Goal: Task Accomplishment & Management: Use online tool/utility

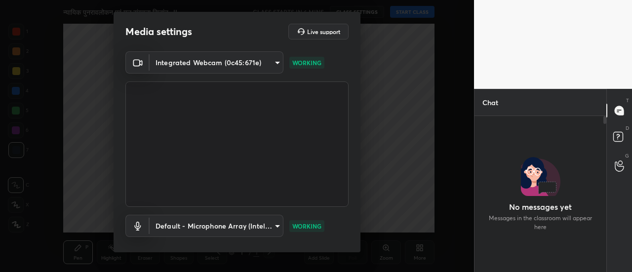
scroll to position [51, 0]
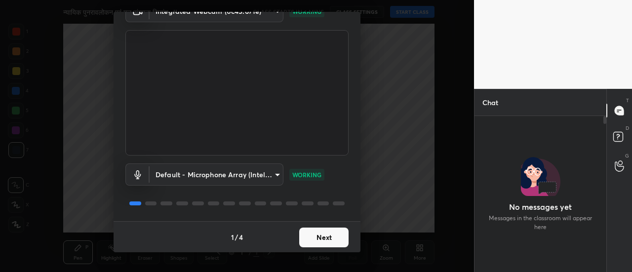
click at [335, 241] on button "Next" at bounding box center [323, 238] width 49 height 20
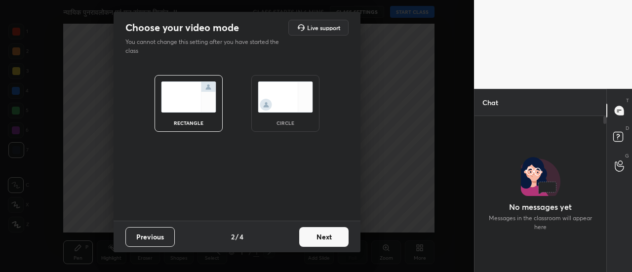
scroll to position [0, 0]
click at [335, 241] on button "Next" at bounding box center [323, 237] width 49 height 20
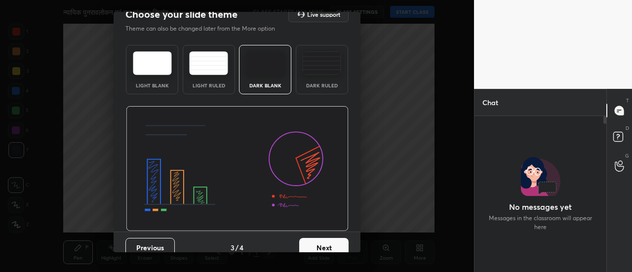
scroll to position [24, 0]
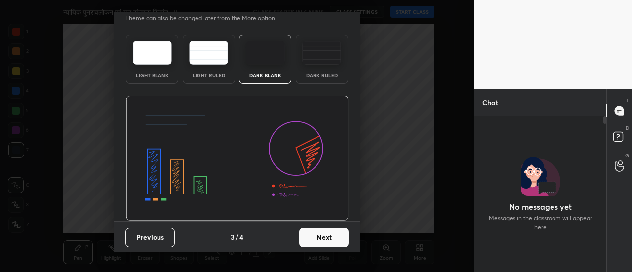
click at [338, 242] on button "Next" at bounding box center [323, 238] width 49 height 20
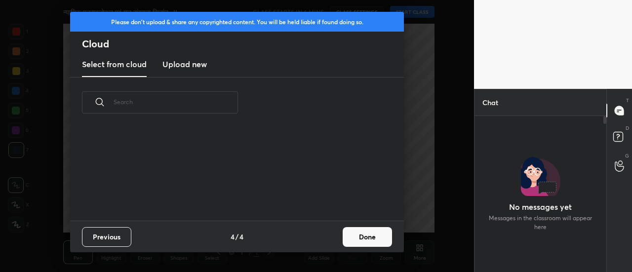
scroll to position [93, 317]
click at [352, 243] on button "Done" at bounding box center [367, 237] width 49 height 20
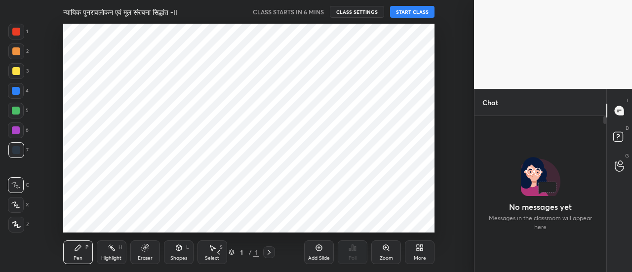
click at [315, 253] on div "Add Slide" at bounding box center [319, 252] width 30 height 24
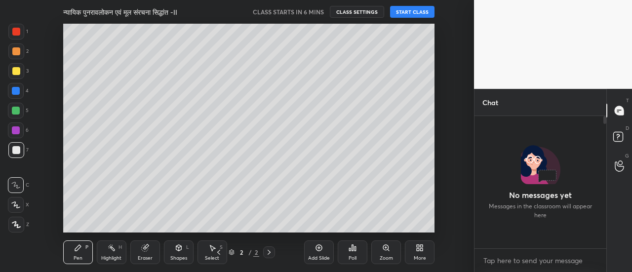
scroll to position [129, 129]
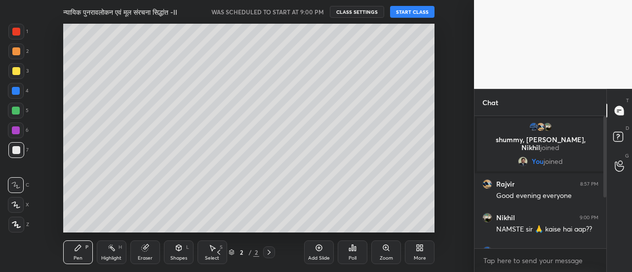
click at [421, 12] on button "START CLASS" at bounding box center [412, 12] width 44 height 12
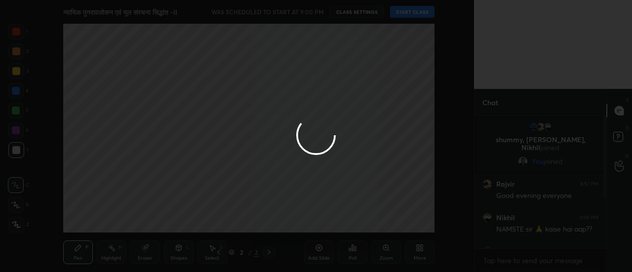
type textarea "x"
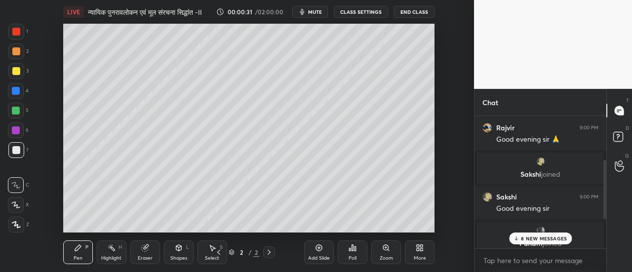
scroll to position [163, 0]
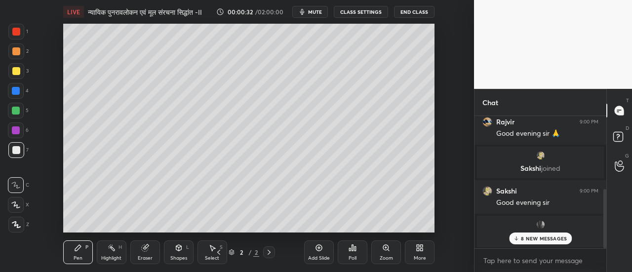
click at [544, 238] on p "8 NEW MESSAGES" at bounding box center [544, 239] width 46 height 6
click at [539, 237] on p "1 NEW MESSAGE" at bounding box center [544, 239] width 42 height 6
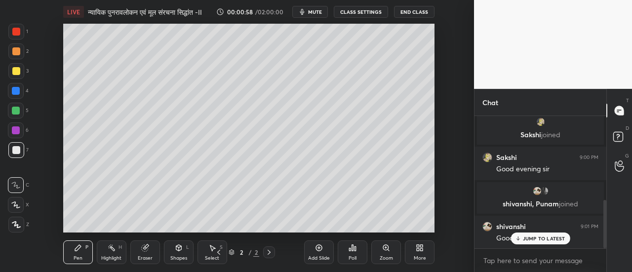
click at [536, 238] on p "JUMP TO LATEST" at bounding box center [544, 239] width 42 height 6
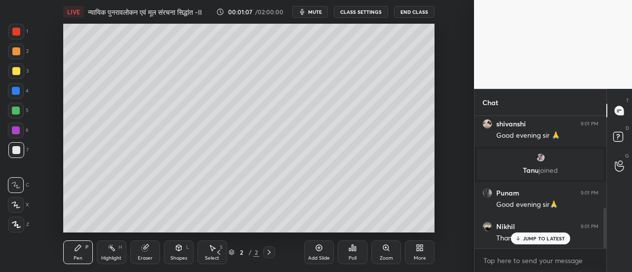
scroll to position [333, 0]
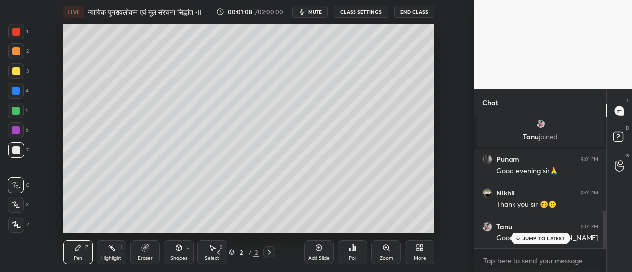
click at [146, 253] on div "Eraser" at bounding box center [145, 252] width 30 height 24
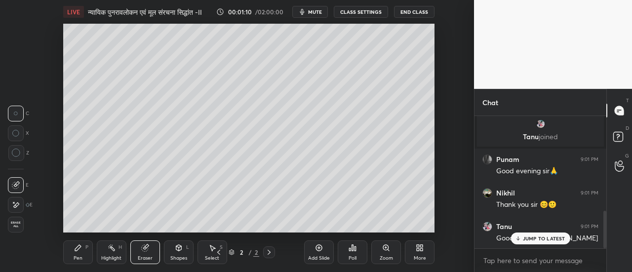
click at [18, 206] on icon at bounding box center [16, 205] width 8 height 8
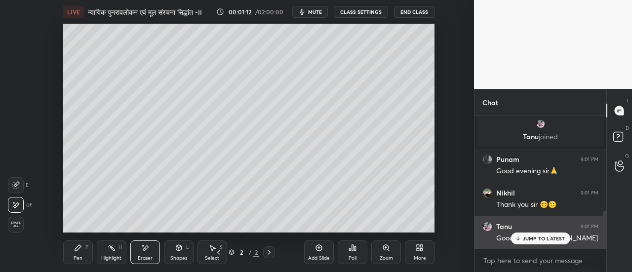
click at [530, 241] on p "JUMP TO LATEST" at bounding box center [544, 239] width 42 height 6
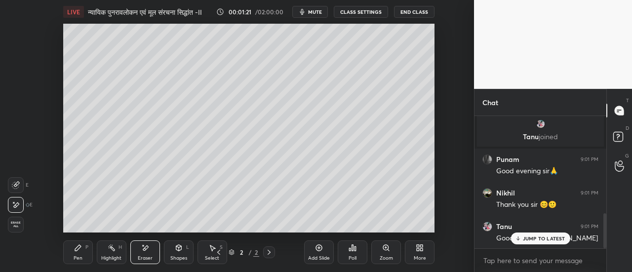
scroll to position [366, 0]
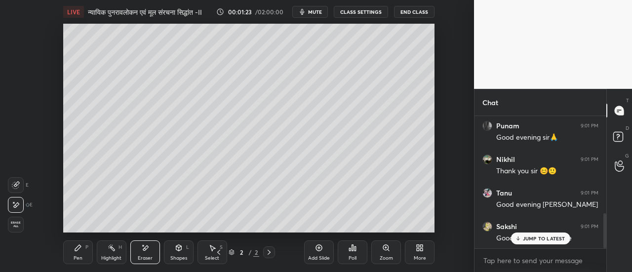
click at [538, 237] on p "JUMP TO LATEST" at bounding box center [544, 239] width 42 height 6
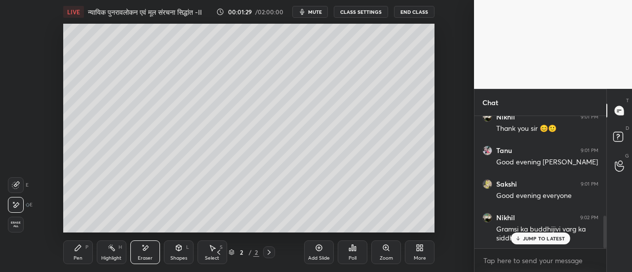
click at [271, 253] on icon at bounding box center [269, 252] width 8 height 8
click at [271, 251] on icon at bounding box center [269, 252] width 8 height 8
click at [271, 252] on icon at bounding box center [269, 252] width 8 height 8
click at [271, 253] on icon at bounding box center [269, 252] width 8 height 8
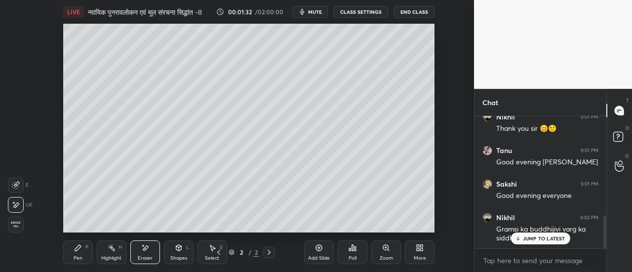
click at [271, 253] on icon at bounding box center [269, 252] width 8 height 8
click at [272, 253] on icon at bounding box center [269, 252] width 8 height 8
click at [272, 252] on icon at bounding box center [269, 252] width 8 height 8
click at [271, 254] on icon at bounding box center [269, 252] width 8 height 8
click at [267, 256] on icon at bounding box center [269, 252] width 8 height 8
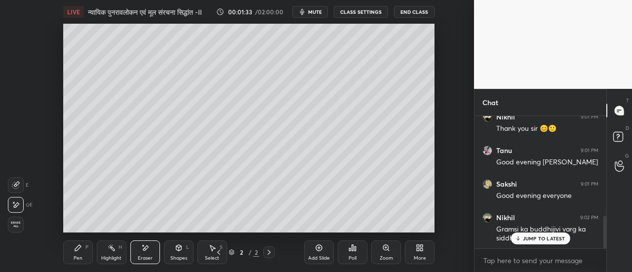
click at [269, 256] on icon at bounding box center [269, 252] width 8 height 8
click at [269, 256] on div at bounding box center [269, 252] width 12 height 12
click at [270, 256] on div at bounding box center [269, 252] width 12 height 12
click at [271, 255] on icon at bounding box center [269, 252] width 8 height 8
click at [269, 254] on icon at bounding box center [269, 252] width 8 height 8
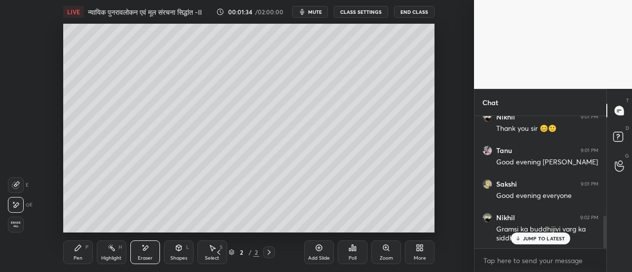
click at [270, 255] on icon at bounding box center [269, 252] width 8 height 8
click at [75, 256] on div "Pen" at bounding box center [78, 258] width 9 height 5
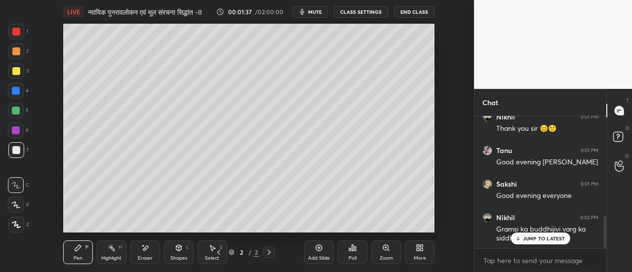
click at [270, 254] on icon at bounding box center [269, 252] width 8 height 8
click at [319, 250] on icon at bounding box center [319, 248] width 8 height 8
click at [320, 250] on icon at bounding box center [319, 248] width 6 height 6
click at [320, 250] on icon at bounding box center [319, 248] width 8 height 8
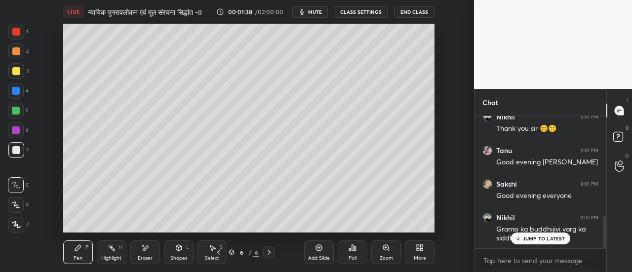
click at [320, 250] on icon at bounding box center [319, 248] width 6 height 6
click at [320, 249] on icon at bounding box center [319, 248] width 8 height 8
click at [321, 249] on icon at bounding box center [319, 248] width 8 height 8
click at [320, 249] on icon at bounding box center [319, 248] width 8 height 8
click at [320, 248] on icon at bounding box center [319, 248] width 8 height 8
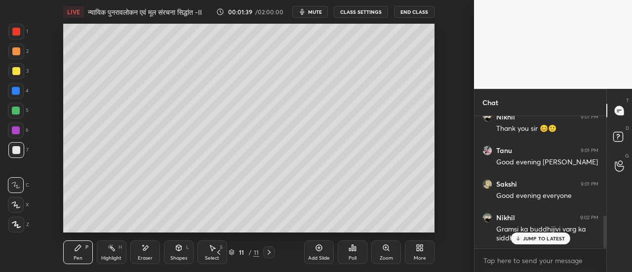
click at [320, 248] on icon at bounding box center [319, 248] width 8 height 8
click at [321, 248] on icon at bounding box center [319, 248] width 8 height 8
click at [322, 248] on icon at bounding box center [319, 248] width 6 height 6
click at [322, 248] on icon at bounding box center [319, 248] width 8 height 8
click at [218, 253] on icon at bounding box center [218, 252] width 3 height 5
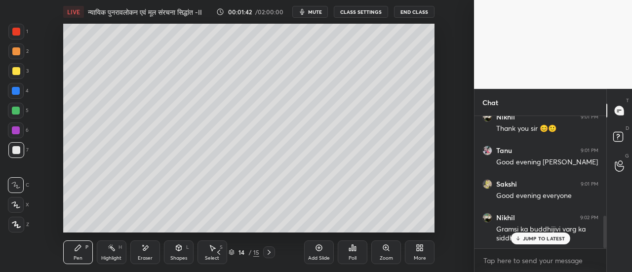
click at [218, 253] on icon at bounding box center [218, 252] width 3 height 5
click at [218, 253] on icon at bounding box center [219, 252] width 8 height 8
click at [219, 253] on icon at bounding box center [219, 252] width 8 height 8
click at [219, 254] on icon at bounding box center [218, 252] width 3 height 5
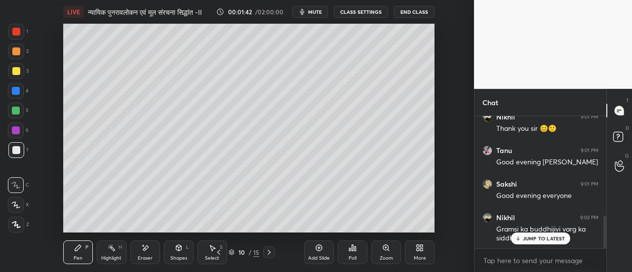
click at [218, 253] on icon at bounding box center [218, 252] width 3 height 5
click at [219, 253] on icon at bounding box center [219, 252] width 8 height 8
click at [218, 253] on icon at bounding box center [218, 252] width 3 height 5
click at [218, 254] on icon at bounding box center [219, 252] width 8 height 8
click at [217, 253] on icon at bounding box center [219, 252] width 8 height 8
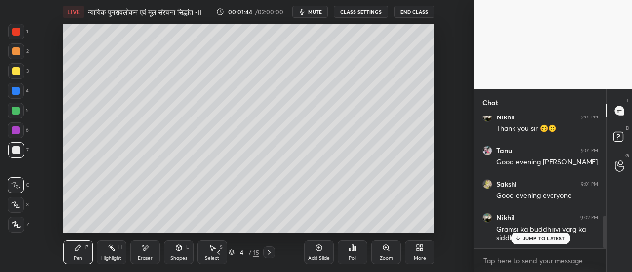
click at [218, 251] on icon at bounding box center [219, 252] width 8 height 8
click at [218, 252] on icon at bounding box center [219, 252] width 8 height 8
click at [217, 252] on icon at bounding box center [219, 252] width 8 height 8
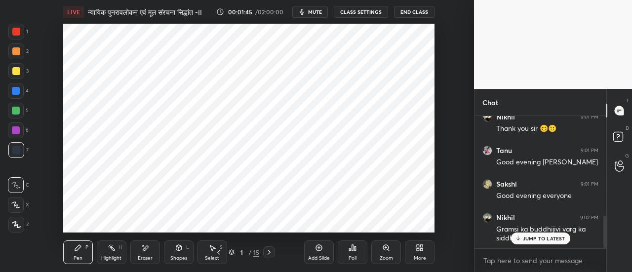
click at [268, 252] on icon at bounding box center [269, 252] width 8 height 8
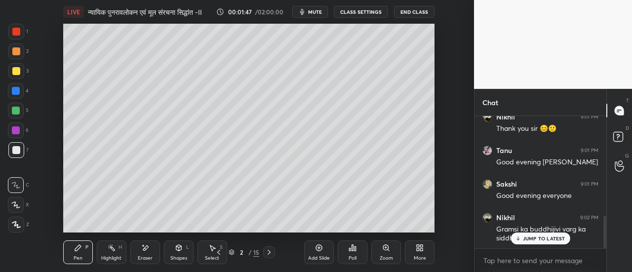
click at [16, 73] on div at bounding box center [16, 71] width 8 height 8
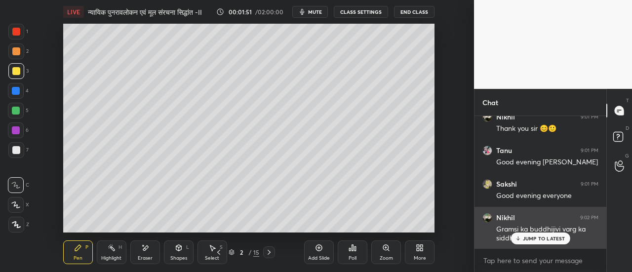
click at [542, 237] on p "JUMP TO LATEST" at bounding box center [544, 239] width 42 height 6
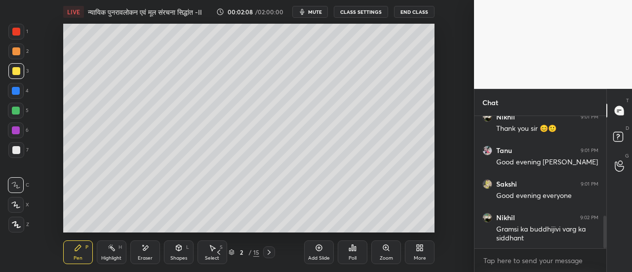
click at [21, 223] on div at bounding box center [16, 225] width 16 height 16
click at [18, 53] on div at bounding box center [16, 51] width 8 height 8
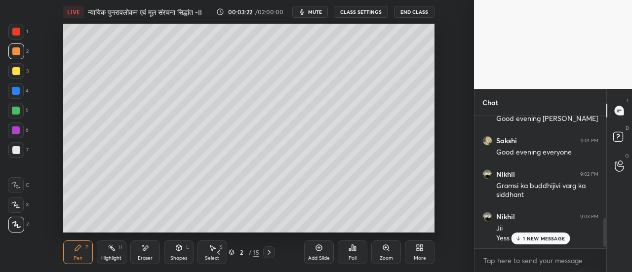
scroll to position [513, 0]
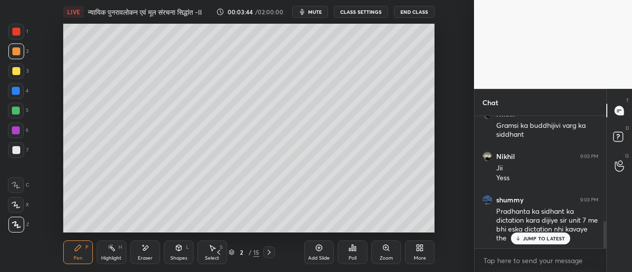
click at [528, 240] on p "JUMP TO LATEST" at bounding box center [544, 239] width 42 height 6
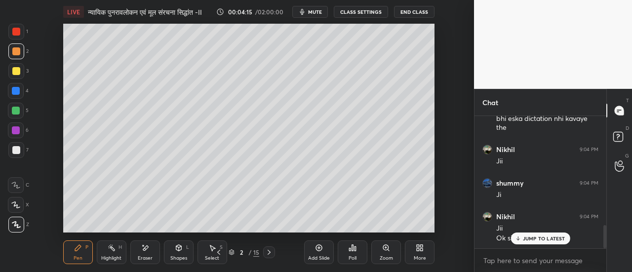
scroll to position [657, 0]
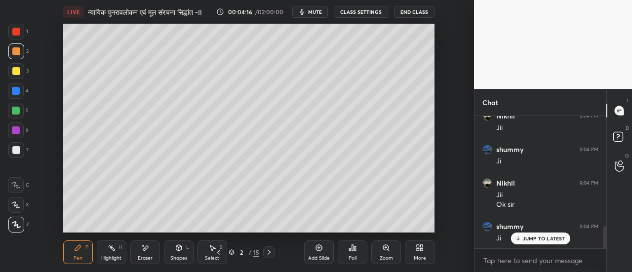
click at [19, 151] on div at bounding box center [16, 150] width 8 height 8
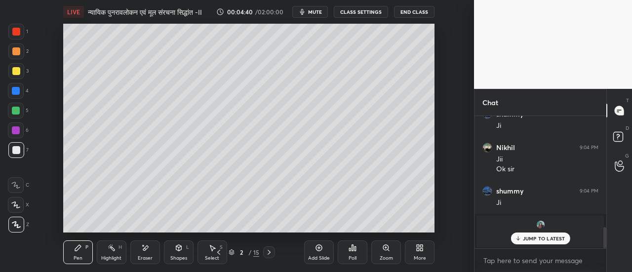
click at [18, 73] on div at bounding box center [16, 71] width 8 height 8
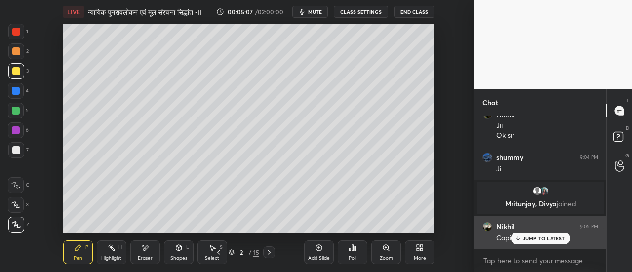
click at [541, 237] on p "JUMP TO LATEST" at bounding box center [544, 239] width 42 height 6
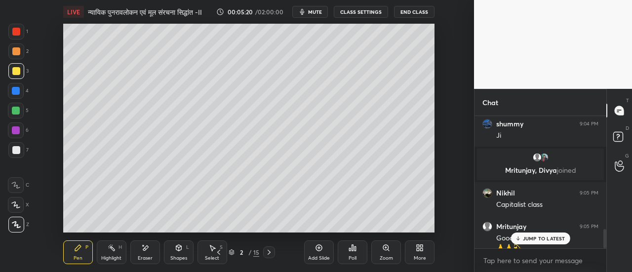
scroll to position [769, 0]
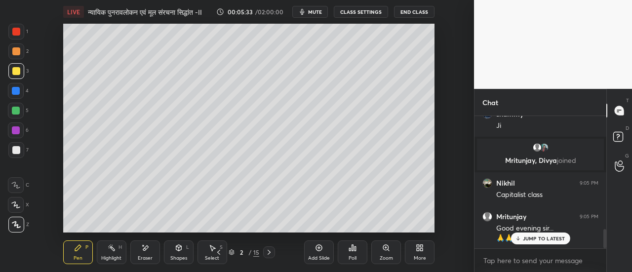
click at [17, 52] on div at bounding box center [16, 51] width 8 height 8
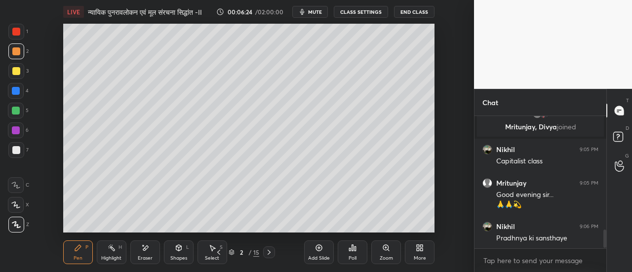
scroll to position [836, 0]
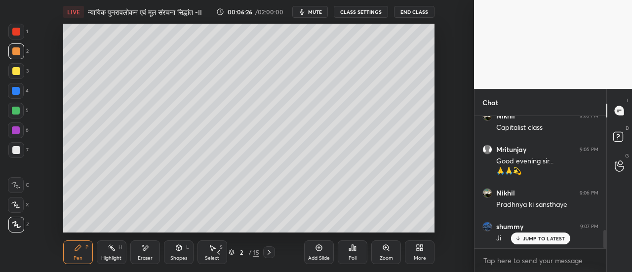
click at [19, 150] on div at bounding box center [16, 150] width 8 height 8
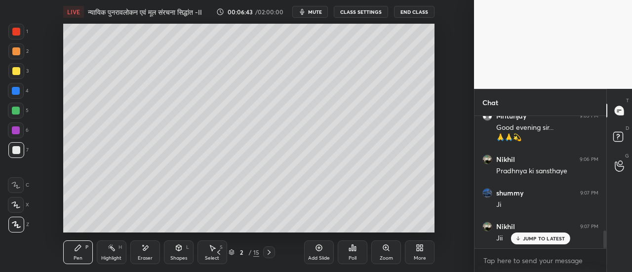
click at [145, 252] on icon at bounding box center [145, 248] width 8 height 8
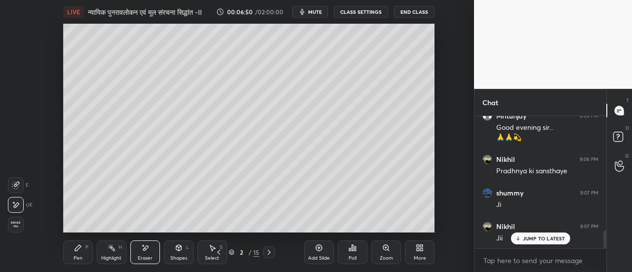
click at [76, 252] on div "Pen P" at bounding box center [78, 252] width 30 height 24
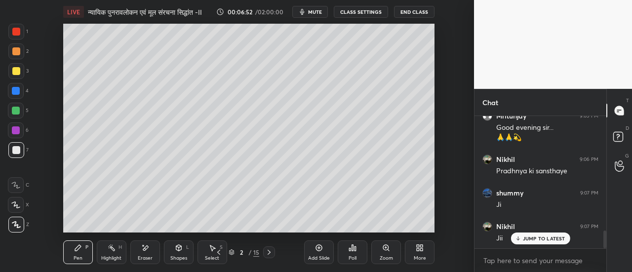
click at [145, 254] on div "Eraser" at bounding box center [145, 252] width 30 height 24
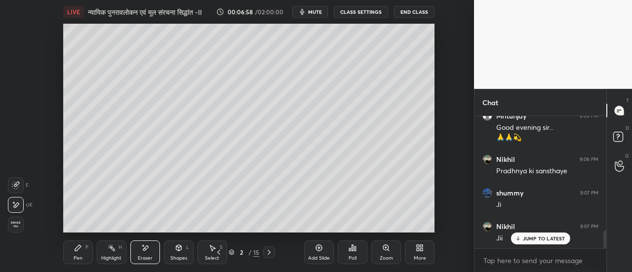
click at [75, 252] on div "Pen P" at bounding box center [78, 252] width 30 height 24
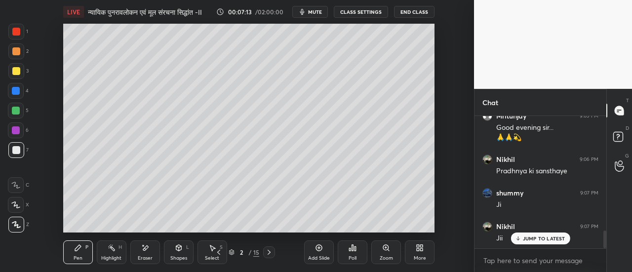
click at [146, 256] on div "Eraser" at bounding box center [145, 258] width 15 height 5
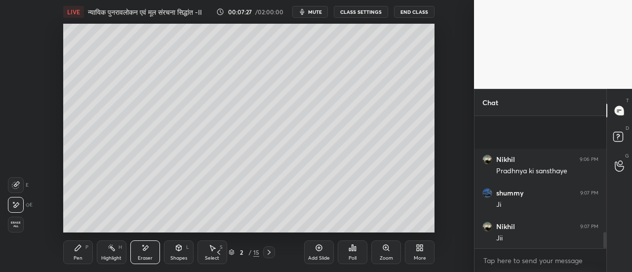
scroll to position [957, 0]
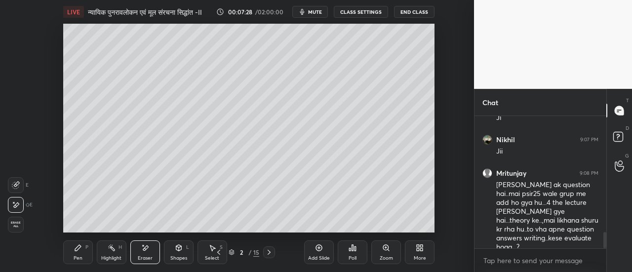
click at [78, 256] on div "Pen" at bounding box center [78, 258] width 9 height 5
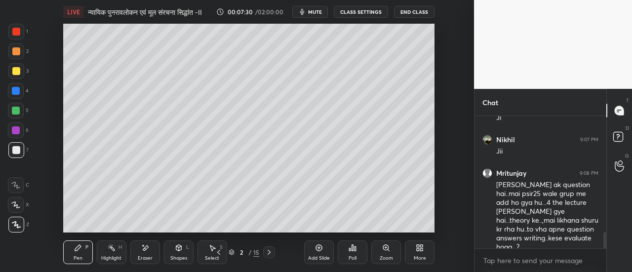
click at [145, 253] on div "Eraser" at bounding box center [145, 252] width 30 height 24
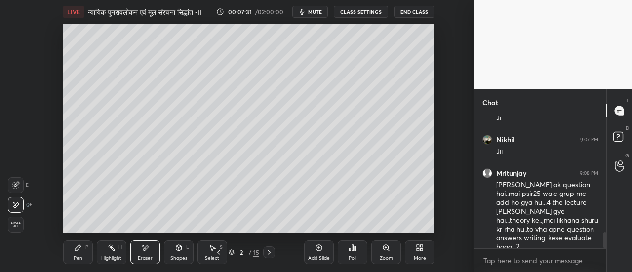
click at [17, 206] on icon at bounding box center [16, 204] width 5 height 5
click at [16, 185] on icon at bounding box center [16, 185] width 8 height 8
click at [17, 208] on icon at bounding box center [16, 205] width 8 height 8
click at [79, 255] on div "Pen P" at bounding box center [78, 252] width 30 height 24
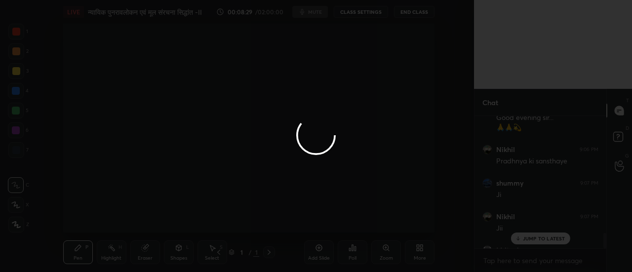
scroll to position [1033, 0]
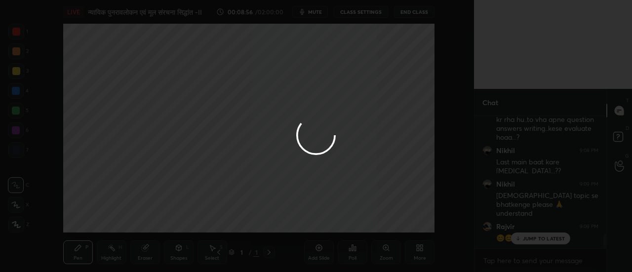
scroll to position [1118, 0]
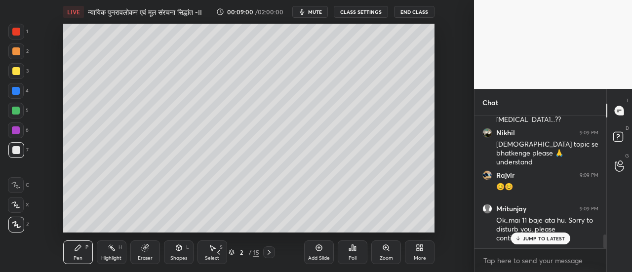
click at [145, 252] on div "Eraser" at bounding box center [145, 252] width 30 height 24
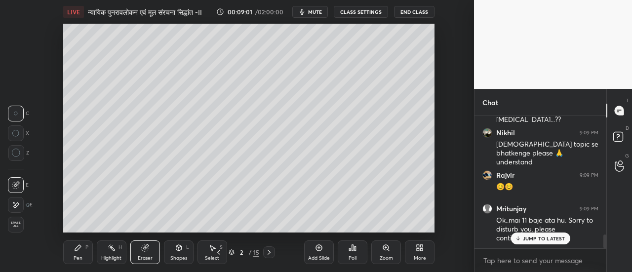
click at [18, 207] on icon at bounding box center [16, 205] width 8 height 8
click at [79, 255] on div "Pen P" at bounding box center [78, 252] width 30 height 24
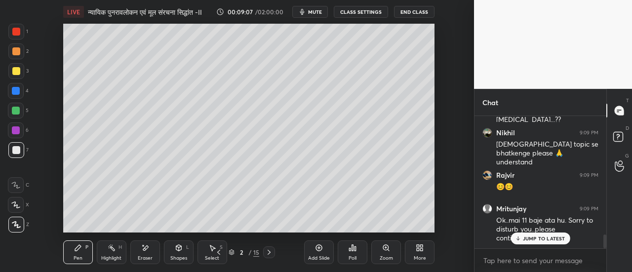
click at [146, 256] on div "Eraser" at bounding box center [145, 258] width 15 height 5
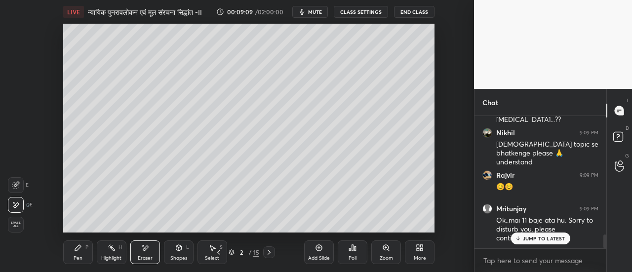
click at [76, 257] on div "Pen" at bounding box center [78, 258] width 9 height 5
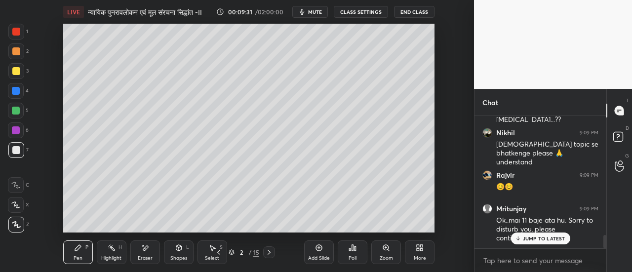
scroll to position [1169, 0]
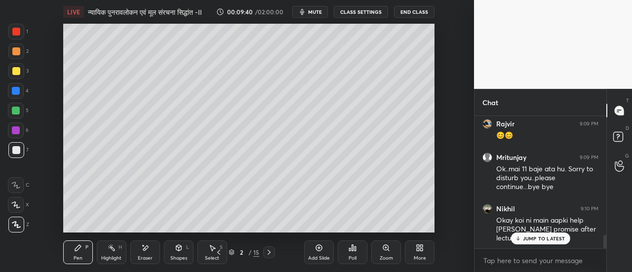
click at [18, 35] on div at bounding box center [16, 32] width 8 height 8
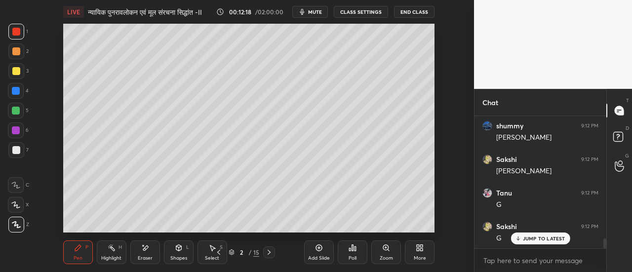
scroll to position [1668, 0]
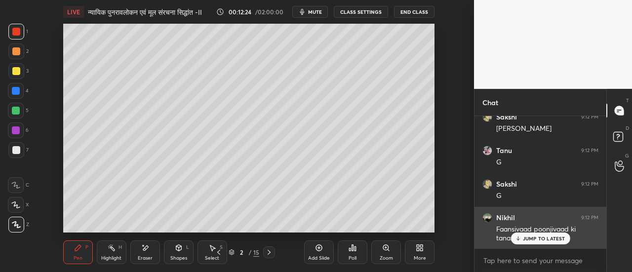
click at [533, 241] on p "JUMP TO LATEST" at bounding box center [544, 239] width 42 height 6
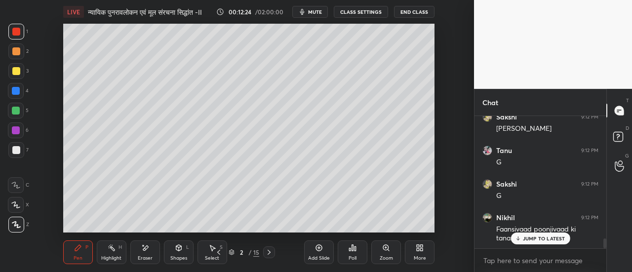
scroll to position [1701, 0]
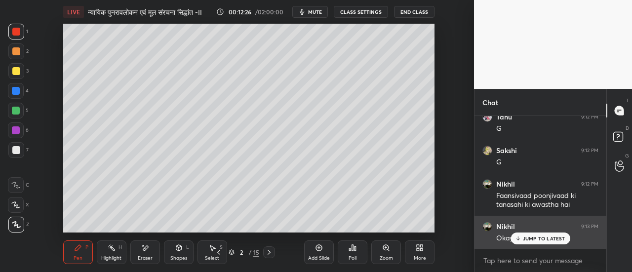
click at [531, 240] on p "JUMP TO LATEST" at bounding box center [544, 239] width 42 height 6
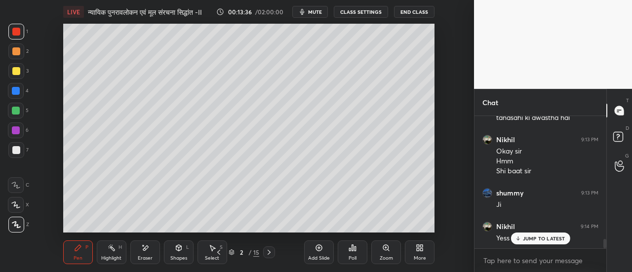
scroll to position [1824, 0]
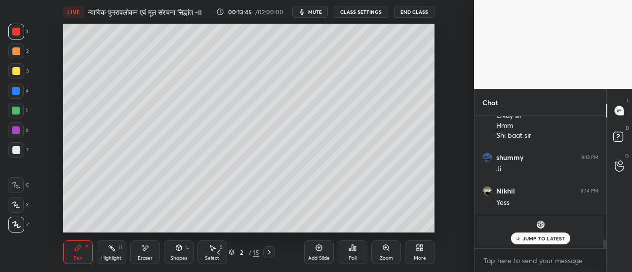
click at [538, 236] on p "JUMP TO LATEST" at bounding box center [544, 239] width 42 height 6
click at [540, 226] on img "grid" at bounding box center [541, 225] width 10 height 10
click at [538, 240] on p "JUMP TO LATEST" at bounding box center [544, 239] width 42 height 6
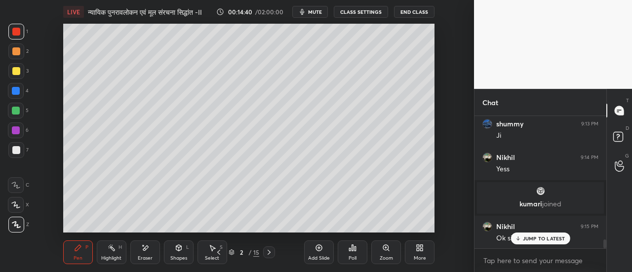
scroll to position [1891, 0]
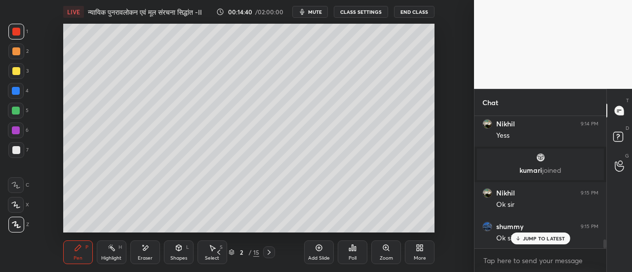
click at [319, 13] on span "mute" at bounding box center [315, 11] width 14 height 7
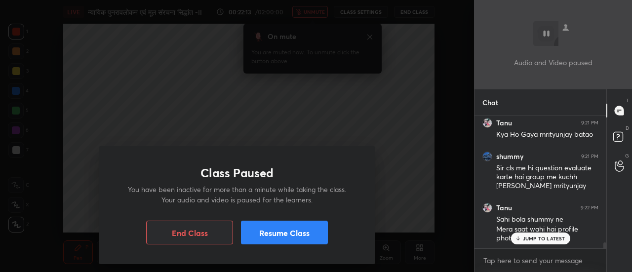
scroll to position [2941, 0]
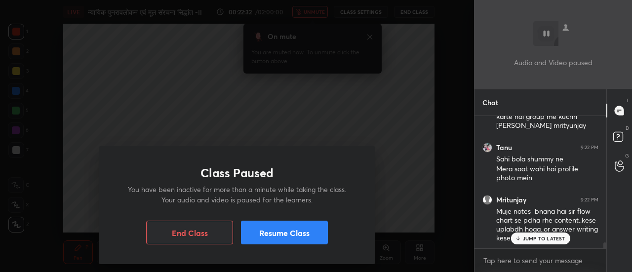
click at [302, 241] on button "Resume Class" at bounding box center [284, 233] width 87 height 24
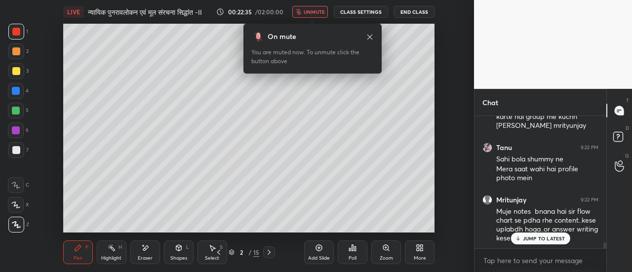
click at [316, 13] on span "unmute" at bounding box center [314, 11] width 21 height 7
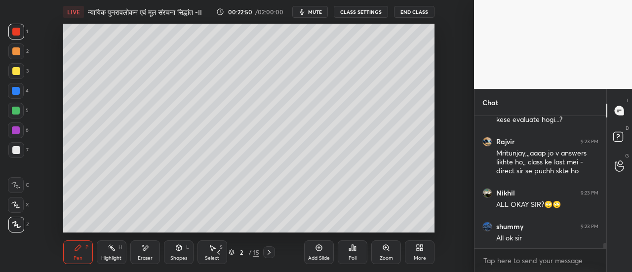
scroll to position [3093, 0]
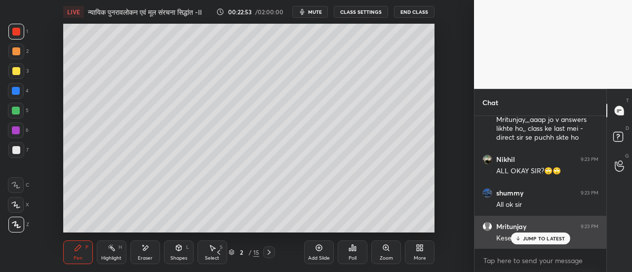
click at [525, 238] on p "JUMP TO LATEST" at bounding box center [544, 239] width 42 height 6
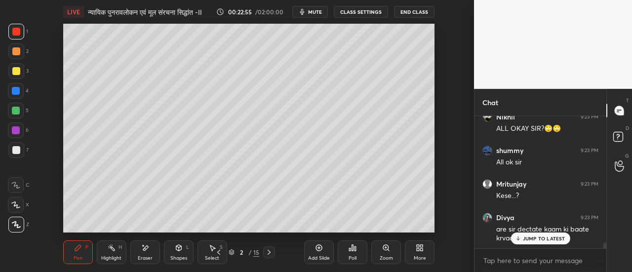
scroll to position [3169, 0]
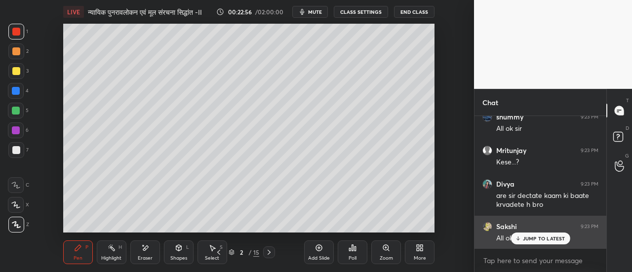
click at [522, 238] on div "JUMP TO LATEST" at bounding box center [540, 239] width 59 height 12
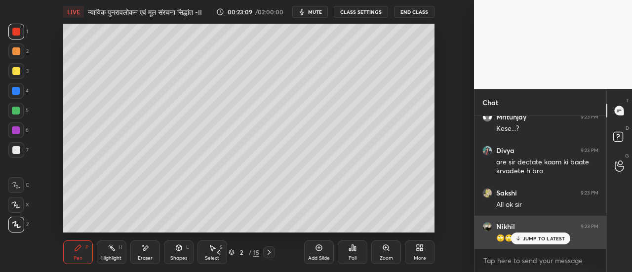
click at [531, 239] on p "JUMP TO LATEST" at bounding box center [544, 239] width 42 height 6
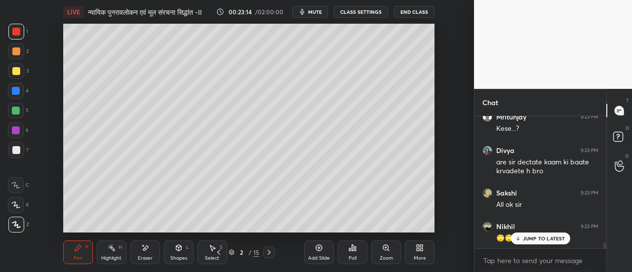
click at [533, 238] on p "JUMP TO LATEST" at bounding box center [544, 239] width 42 height 6
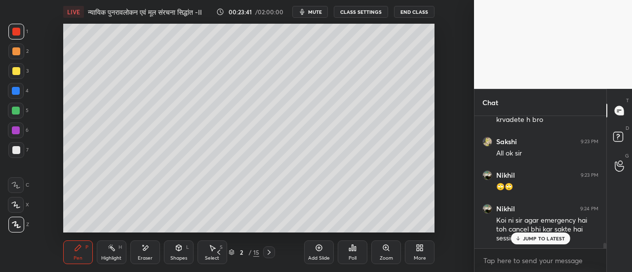
scroll to position [3296, 0]
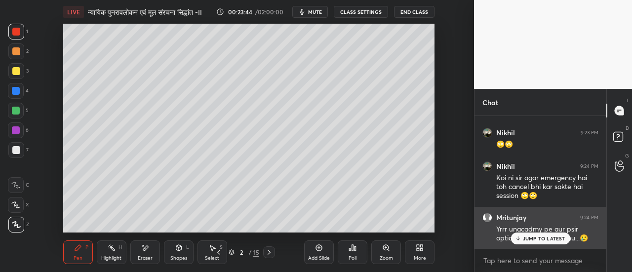
click at [531, 238] on p "JUMP TO LATEST" at bounding box center [544, 239] width 42 height 6
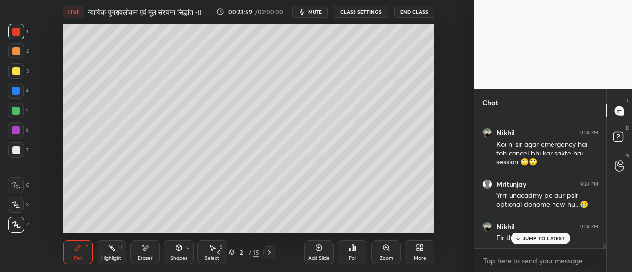
scroll to position [3363, 0]
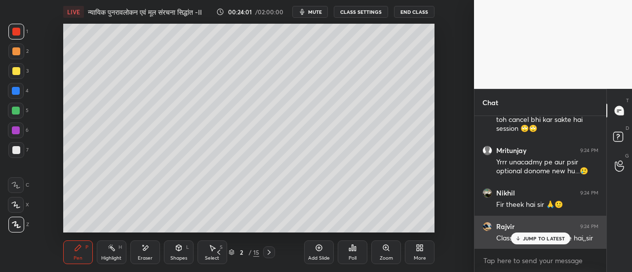
click at [536, 238] on p "JUMP TO LATEST" at bounding box center [544, 239] width 42 height 6
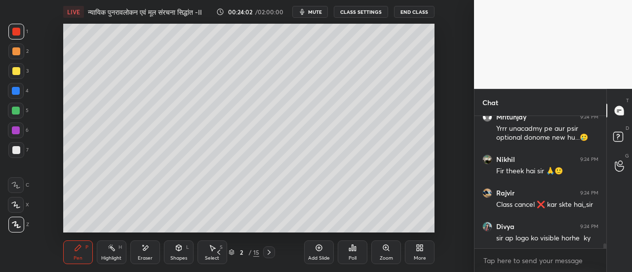
scroll to position [3431, 0]
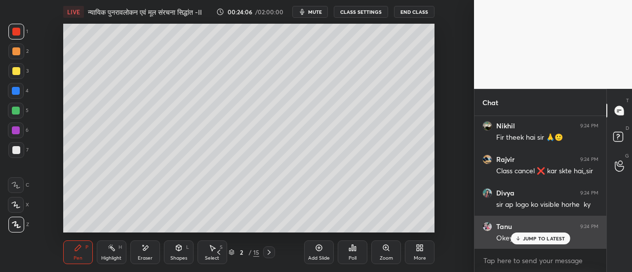
click at [533, 238] on p "JUMP TO LATEST" at bounding box center [544, 239] width 42 height 6
click at [538, 238] on p "JUMP TO LATEST" at bounding box center [544, 239] width 42 height 6
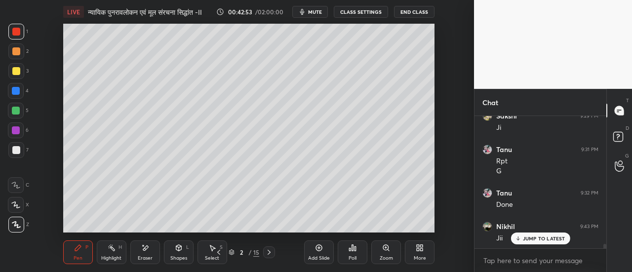
scroll to position [3803, 0]
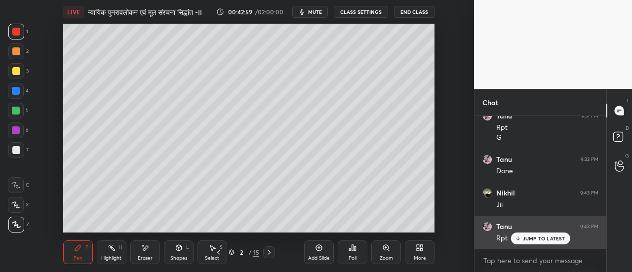
click at [534, 237] on p "JUMP TO LATEST" at bounding box center [544, 239] width 42 height 6
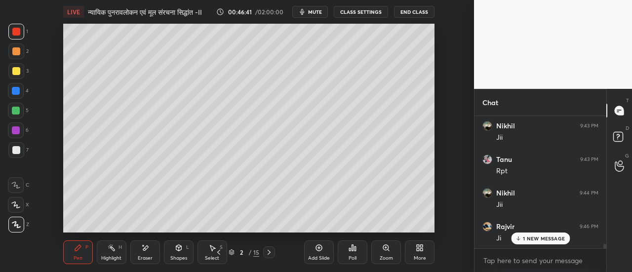
scroll to position [3904, 0]
click at [268, 253] on icon at bounding box center [269, 252] width 8 height 8
click at [319, 14] on span "mute" at bounding box center [315, 11] width 14 height 7
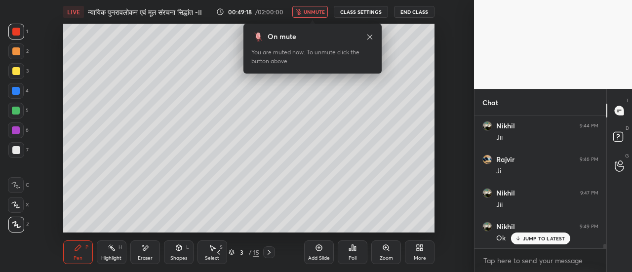
scroll to position [3971, 0]
click at [318, 14] on span "unmute" at bounding box center [314, 11] width 21 height 7
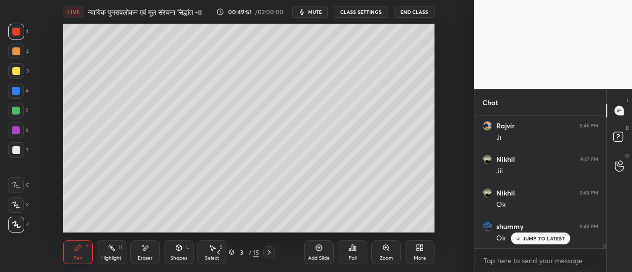
scroll to position [4004, 0]
click at [21, 54] on div at bounding box center [16, 51] width 16 height 16
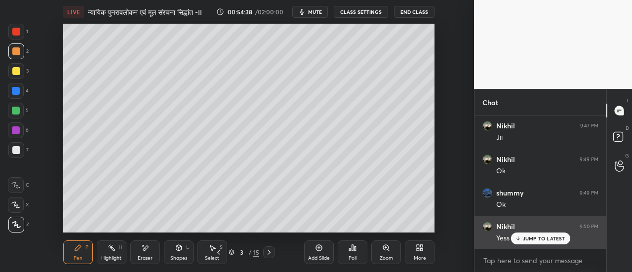
click at [532, 237] on p "JUMP TO LATEST" at bounding box center [544, 239] width 42 height 6
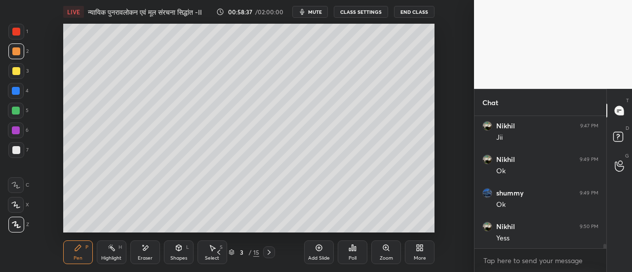
scroll to position [4038, 0]
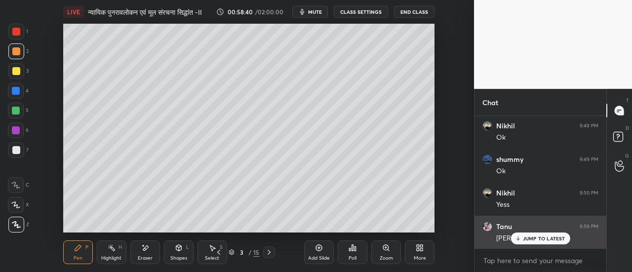
click at [537, 237] on p "JUMP TO LATEST" at bounding box center [544, 239] width 42 height 6
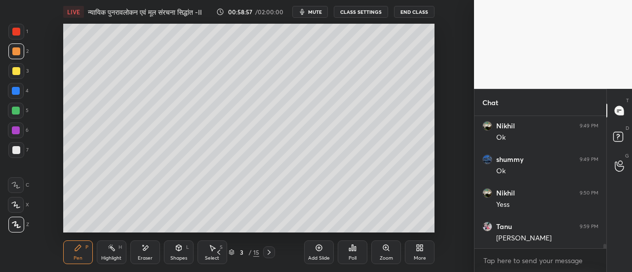
scroll to position [4048, 0]
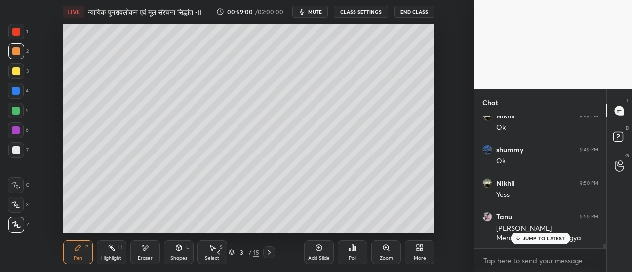
click at [528, 239] on p "JUMP TO LATEST" at bounding box center [544, 239] width 42 height 6
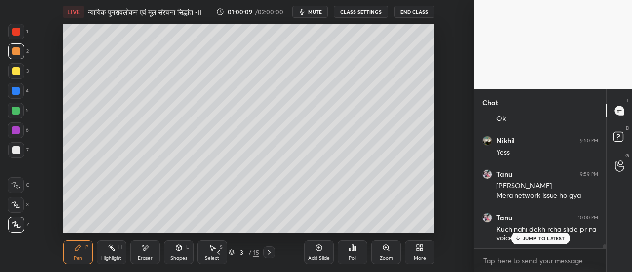
click at [218, 256] on icon at bounding box center [219, 252] width 8 height 8
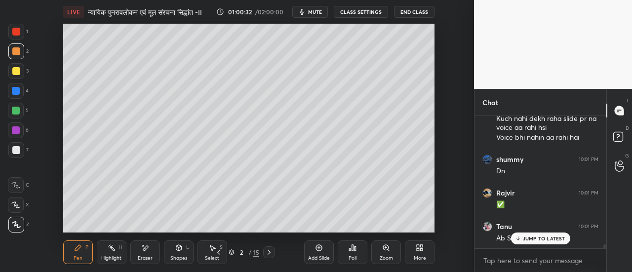
scroll to position [4234, 0]
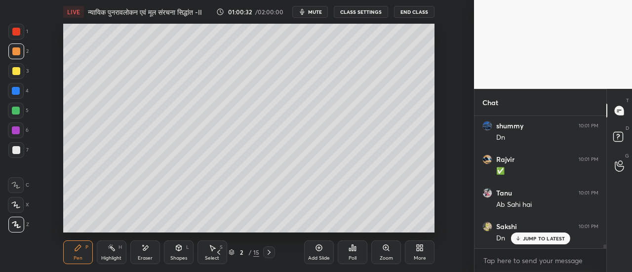
click at [546, 239] on p "JUMP TO LATEST" at bounding box center [544, 239] width 42 height 6
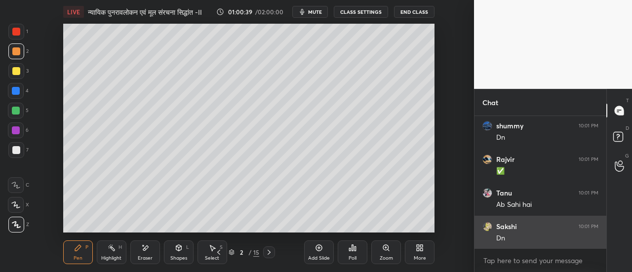
click at [488, 227] on img "grid" at bounding box center [487, 227] width 10 height 10
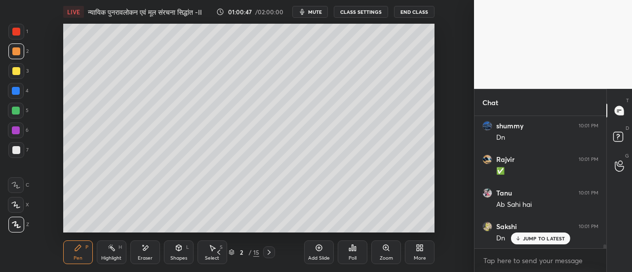
click at [535, 238] on p "JUMP TO LATEST" at bounding box center [544, 239] width 42 height 6
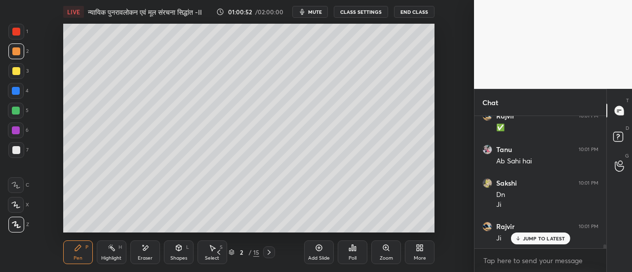
scroll to position [4311, 0]
click at [270, 252] on icon at bounding box center [269, 252] width 3 height 5
click at [270, 253] on icon at bounding box center [269, 252] width 3 height 5
click at [17, 75] on div at bounding box center [16, 71] width 8 height 8
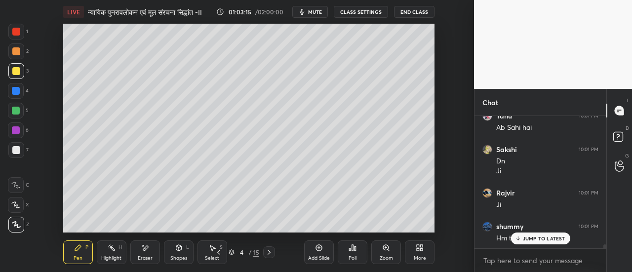
click at [18, 150] on div at bounding box center [16, 150] width 8 height 8
click at [15, 57] on div at bounding box center [16, 51] width 16 height 16
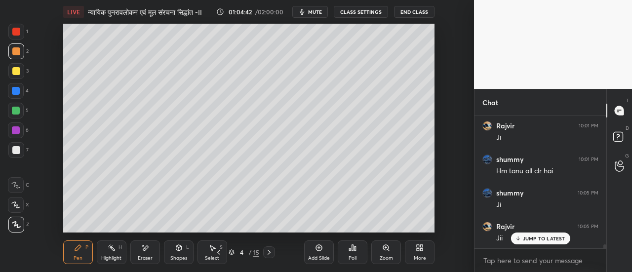
scroll to position [4412, 0]
click at [270, 252] on icon at bounding box center [269, 252] width 3 height 5
click at [16, 113] on div at bounding box center [16, 111] width 8 height 8
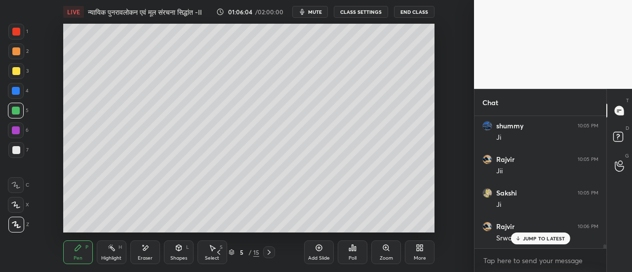
click at [16, 74] on div at bounding box center [16, 71] width 8 height 8
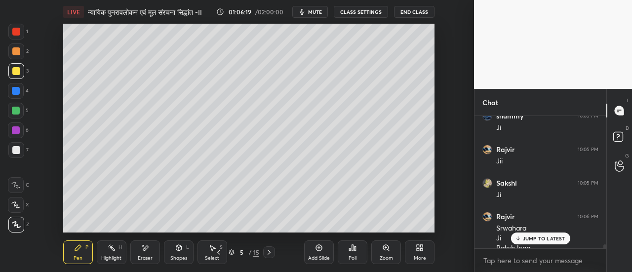
scroll to position [4465, 0]
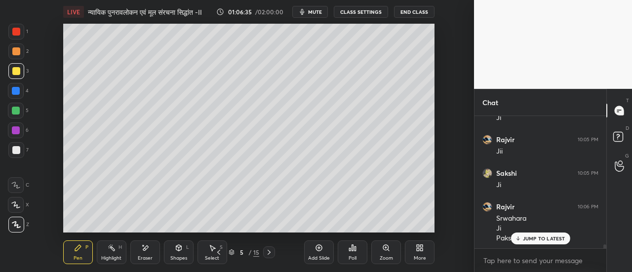
click at [15, 153] on div at bounding box center [16, 150] width 8 height 8
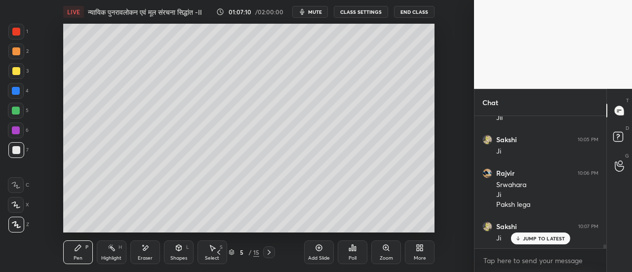
scroll to position [4533, 0]
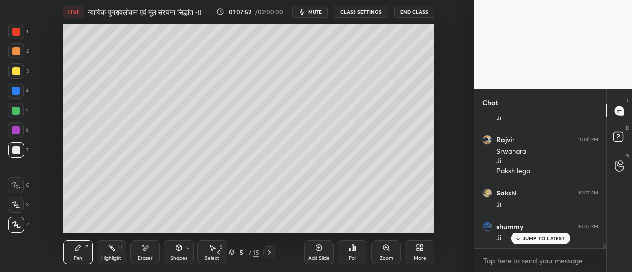
click at [20, 91] on div at bounding box center [16, 91] width 16 height 16
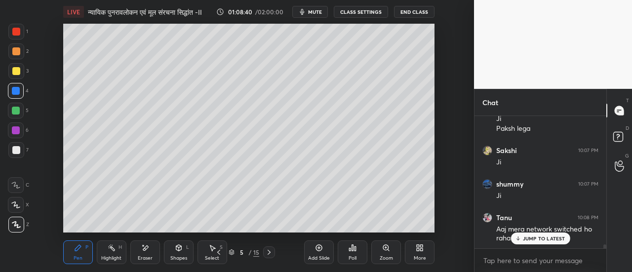
click at [16, 34] on div at bounding box center [16, 32] width 8 height 8
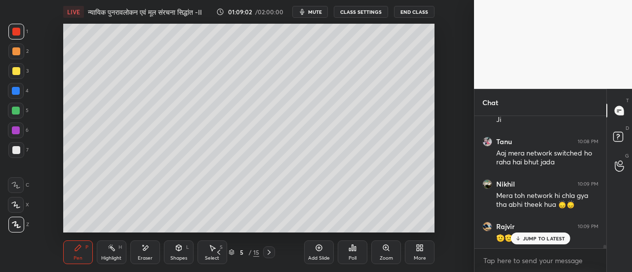
scroll to position [4687, 0]
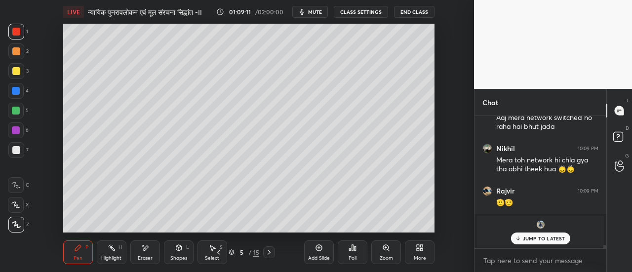
click at [17, 72] on div at bounding box center [16, 71] width 8 height 8
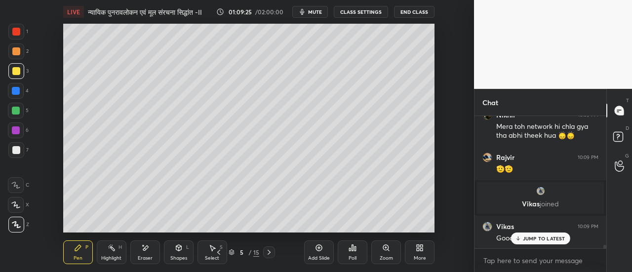
click at [218, 254] on icon at bounding box center [219, 252] width 8 height 8
click at [219, 252] on icon at bounding box center [219, 252] width 8 height 8
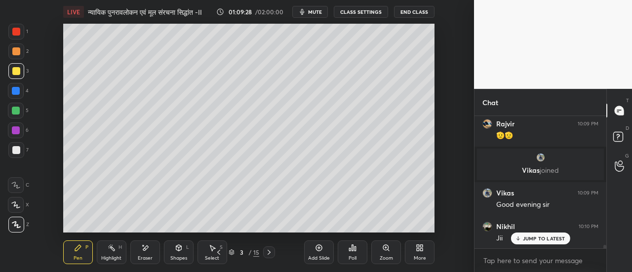
click at [217, 253] on icon at bounding box center [219, 252] width 8 height 8
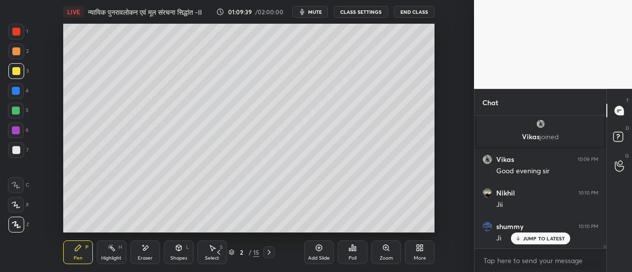
click at [17, 33] on div at bounding box center [16, 32] width 8 height 8
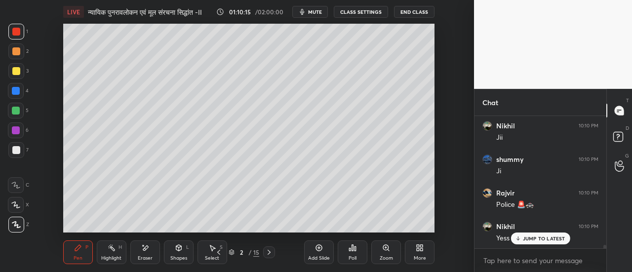
scroll to position [4888, 0]
click at [17, 112] on div at bounding box center [16, 111] width 8 height 8
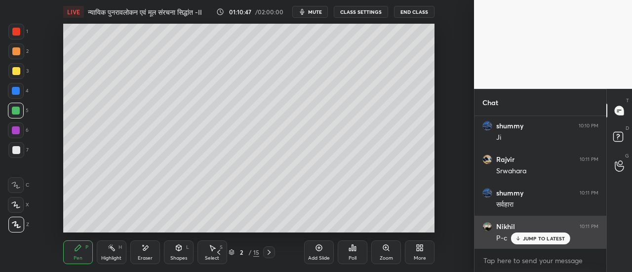
click at [536, 237] on p "JUMP TO LATEST" at bounding box center [544, 239] width 42 height 6
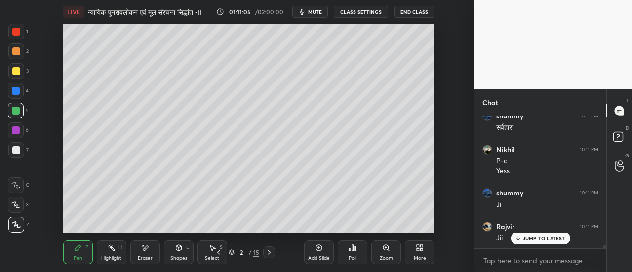
scroll to position [5099, 0]
click at [318, 15] on button "mute" at bounding box center [310, 12] width 36 height 12
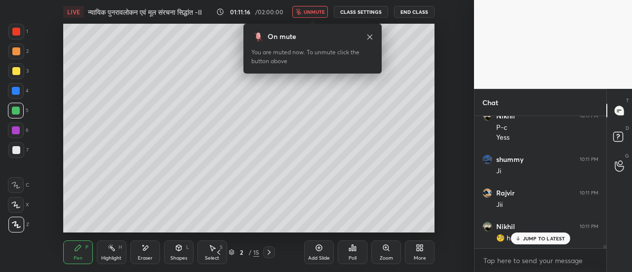
click at [317, 13] on span "unmute" at bounding box center [314, 11] width 21 height 7
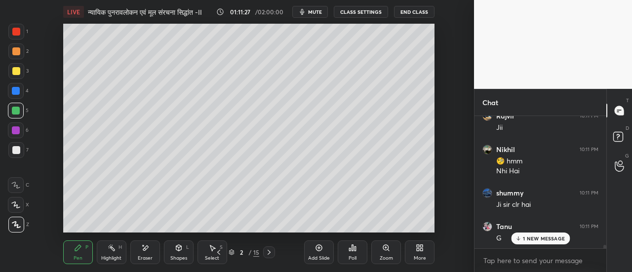
scroll to position [5210, 0]
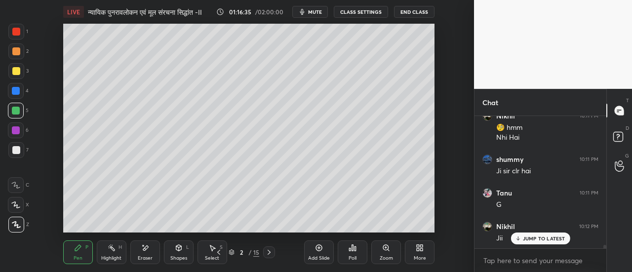
click at [269, 253] on icon at bounding box center [269, 252] width 3 height 5
click at [267, 253] on icon at bounding box center [269, 252] width 8 height 8
click at [269, 253] on icon at bounding box center [269, 252] width 3 height 5
click at [219, 251] on icon at bounding box center [218, 252] width 3 height 5
click at [270, 253] on icon at bounding box center [269, 252] width 3 height 5
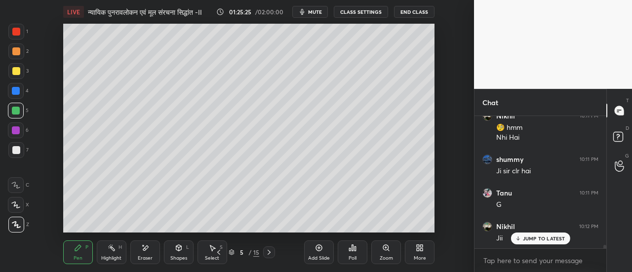
click at [269, 253] on icon at bounding box center [269, 252] width 3 height 5
click at [19, 52] on div at bounding box center [16, 51] width 8 height 8
click at [19, 154] on div at bounding box center [16, 150] width 8 height 8
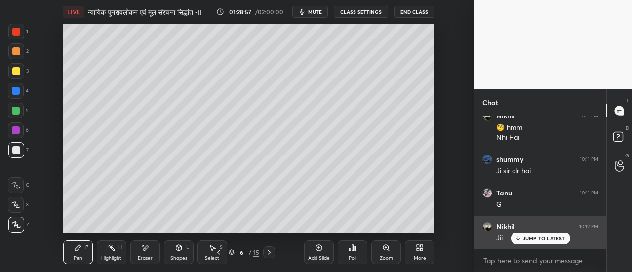
click at [534, 238] on p "JUMP TO LATEST" at bounding box center [544, 239] width 42 height 6
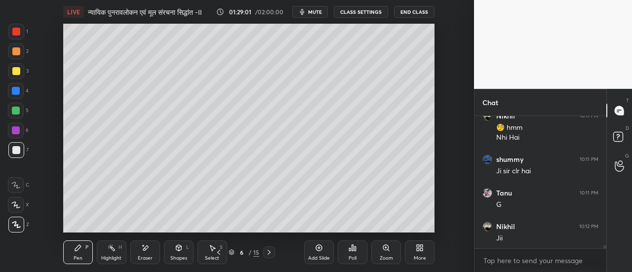
click at [17, 32] on div at bounding box center [16, 32] width 8 height 8
click at [268, 251] on icon at bounding box center [269, 252] width 8 height 8
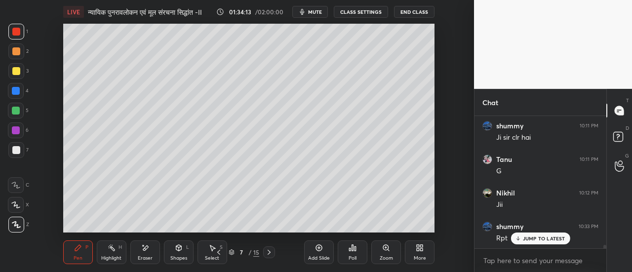
click at [16, 74] on div at bounding box center [16, 71] width 8 height 8
click at [270, 254] on icon at bounding box center [269, 252] width 8 height 8
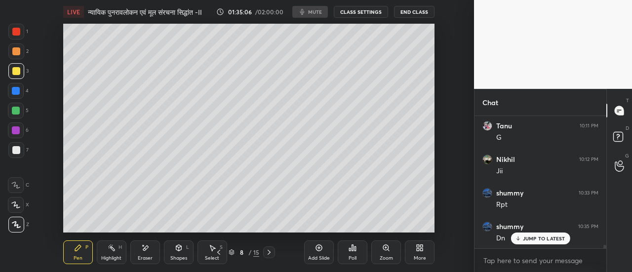
click at [313, 12] on div "01:35:06 / 02:00:00 mute CLASS SETTINGS End Class" at bounding box center [325, 12] width 218 height 12
click at [312, 15] on div "01:35:07 / 02:00:00 mute CLASS SETTINGS End Class" at bounding box center [325, 12] width 218 height 12
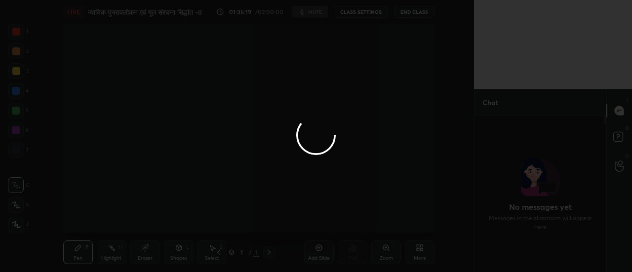
scroll to position [153, 129]
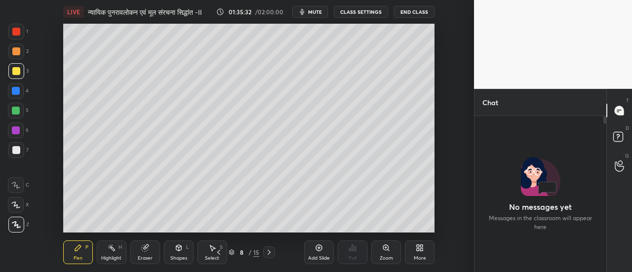
click at [143, 252] on div "Eraser" at bounding box center [145, 252] width 30 height 24
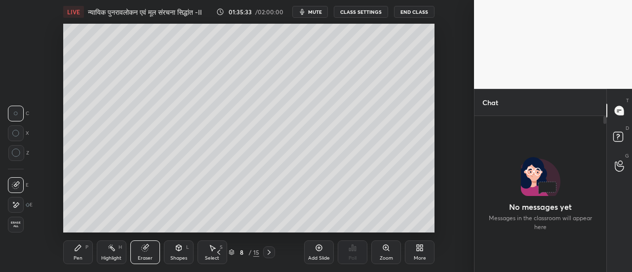
click at [17, 205] on icon at bounding box center [16, 205] width 8 height 8
click at [617, 112] on icon at bounding box center [619, 110] width 9 height 9
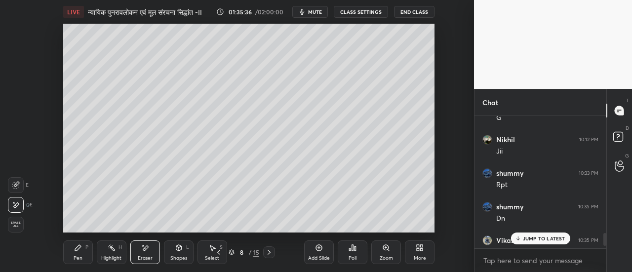
scroll to position [1280, 0]
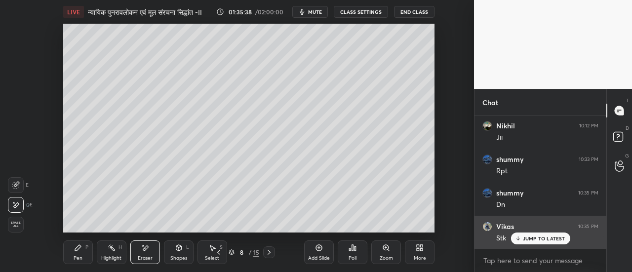
click at [540, 237] on p "JUMP TO LATEST" at bounding box center [544, 239] width 42 height 6
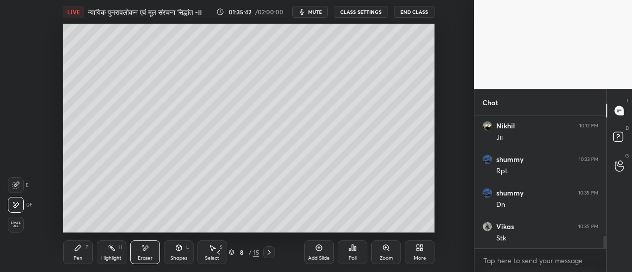
click at [78, 255] on div "Pen P" at bounding box center [78, 252] width 30 height 24
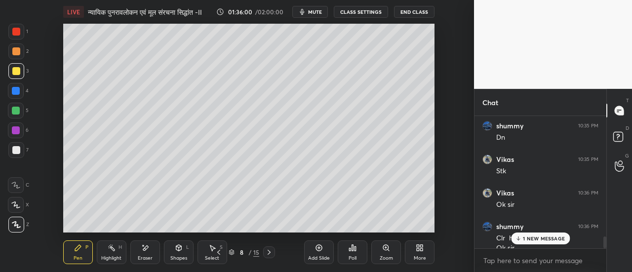
scroll to position [1357, 0]
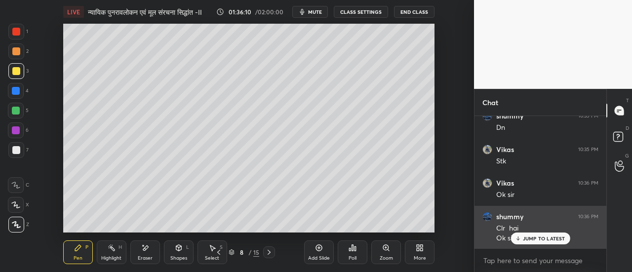
click at [527, 238] on p "JUMP TO LATEST" at bounding box center [544, 239] width 42 height 6
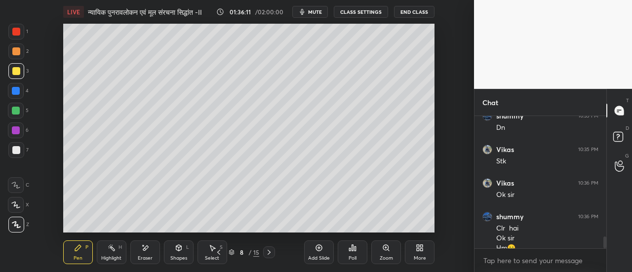
scroll to position [1367, 0]
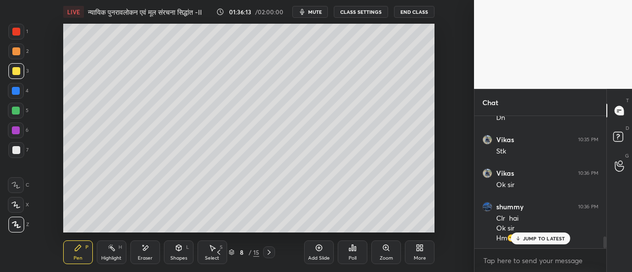
click at [537, 237] on p "JUMP TO LATEST" at bounding box center [544, 239] width 42 height 6
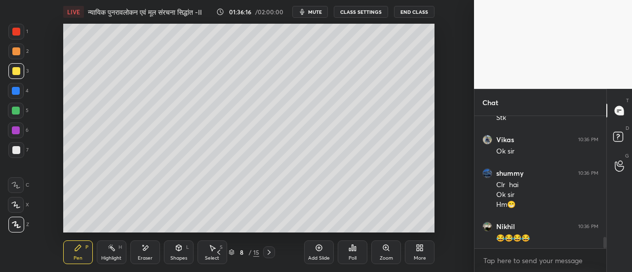
click at [17, 36] on div at bounding box center [16, 32] width 16 height 16
click at [316, 14] on span "mute" at bounding box center [315, 11] width 14 height 7
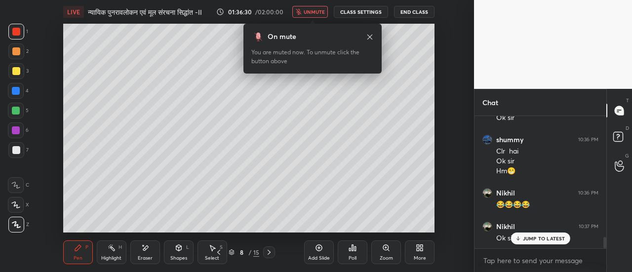
scroll to position [1467, 0]
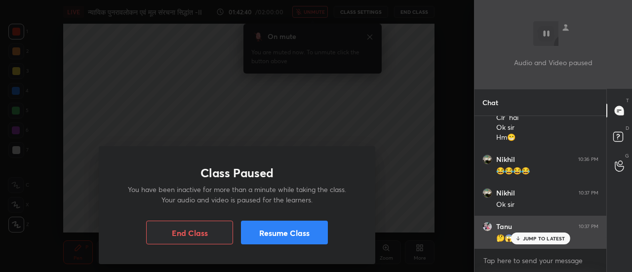
click at [534, 239] on p "JUMP TO LATEST" at bounding box center [544, 239] width 42 height 6
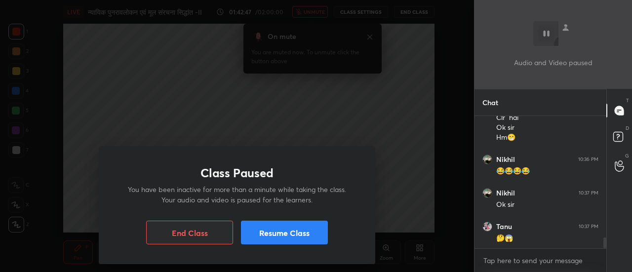
click at [309, 236] on button "Resume Class" at bounding box center [284, 233] width 87 height 24
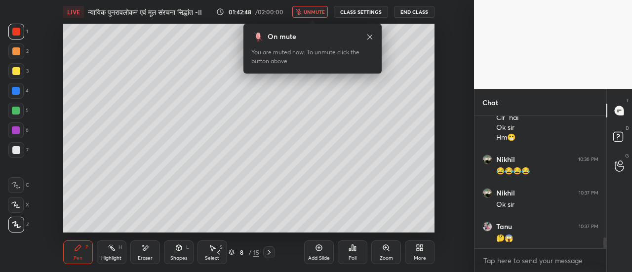
click at [319, 11] on span "unmute" at bounding box center [314, 11] width 21 height 7
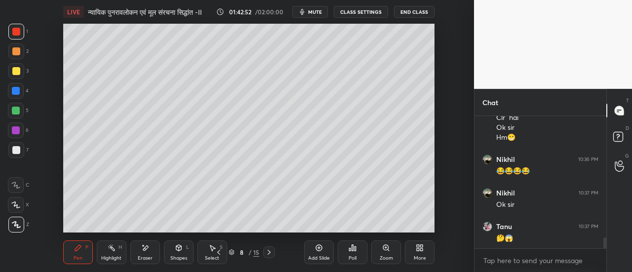
click at [142, 255] on div "Eraser" at bounding box center [145, 252] width 30 height 24
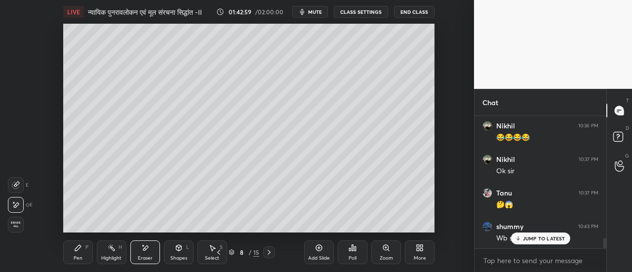
scroll to position [1535, 0]
click at [79, 254] on div "Pen P" at bounding box center [78, 252] width 30 height 24
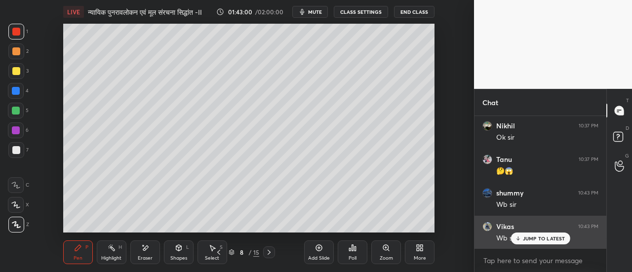
click at [531, 238] on p "JUMP TO LATEST" at bounding box center [544, 239] width 42 height 6
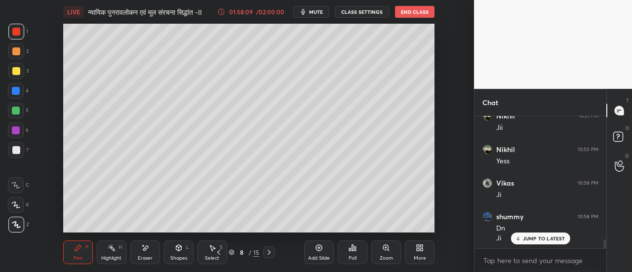
scroll to position [1890, 0]
click at [269, 255] on icon at bounding box center [269, 252] width 8 height 8
click at [18, 74] on div at bounding box center [16, 71] width 8 height 8
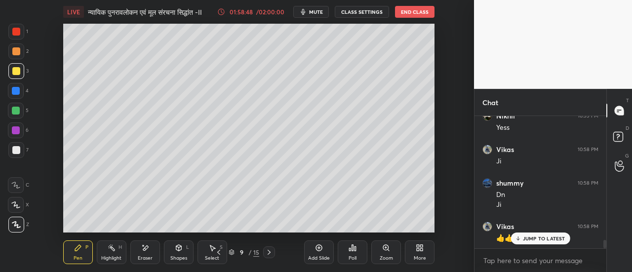
scroll to position [1924, 0]
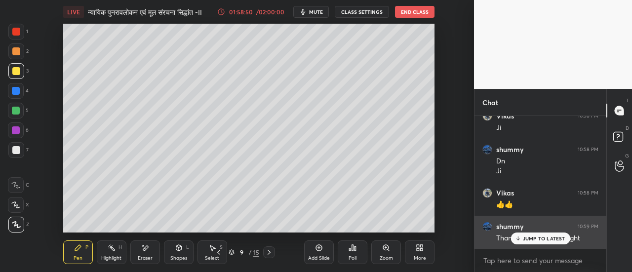
click at [542, 240] on p "JUMP TO LATEST" at bounding box center [544, 239] width 42 height 6
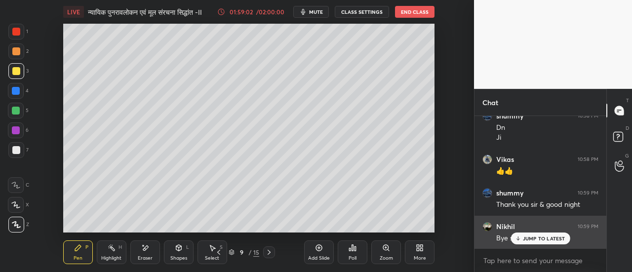
scroll to position [1991, 0]
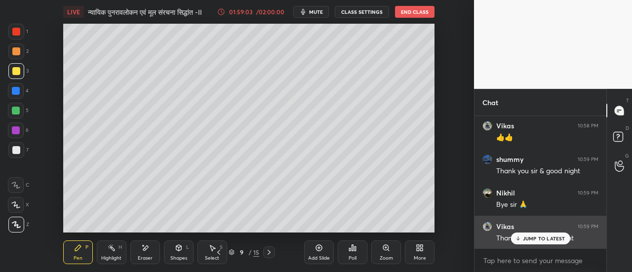
click at [541, 239] on p "JUMP TO LATEST" at bounding box center [544, 239] width 42 height 6
click at [533, 235] on div "JUMP TO LATEST" at bounding box center [540, 239] width 59 height 12
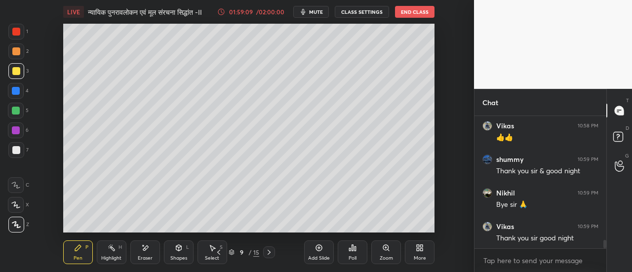
click at [413, 12] on button "End Class" at bounding box center [414, 12] width 39 height 12
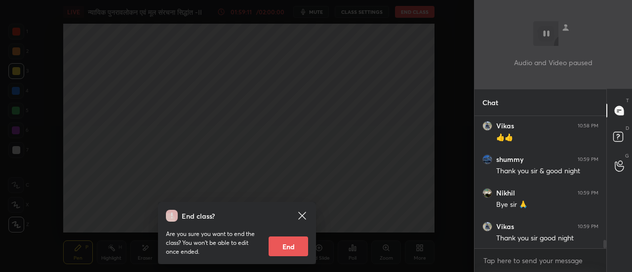
click at [290, 246] on button "End" at bounding box center [288, 247] width 39 height 20
type textarea "x"
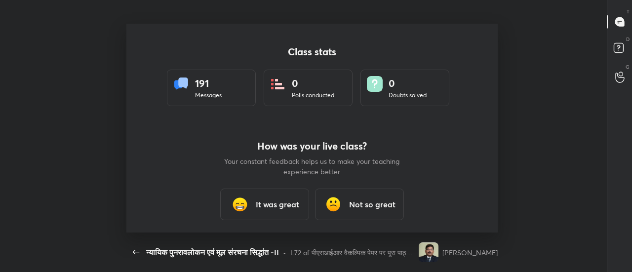
scroll to position [49165, 48750]
click at [280, 208] on h3 "It was great" at bounding box center [277, 204] width 43 height 12
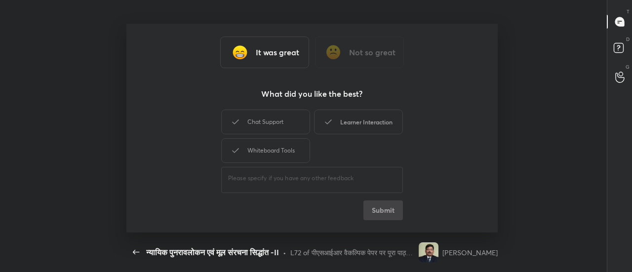
click at [289, 123] on div "Chat Support" at bounding box center [265, 122] width 89 height 25
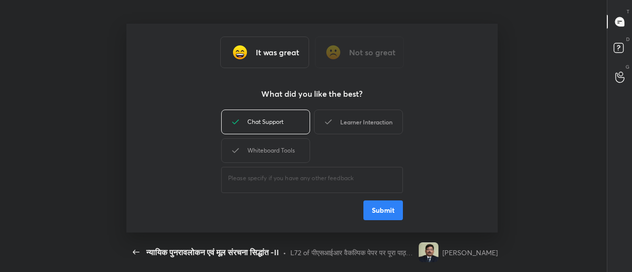
click at [345, 122] on div "Learner Interaction" at bounding box center [358, 122] width 89 height 25
click at [293, 151] on div "Whiteboard Tools" at bounding box center [265, 150] width 89 height 25
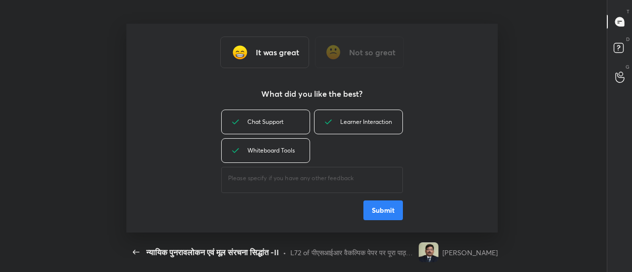
click at [379, 216] on button "Submit" at bounding box center [382, 210] width 39 height 20
